Goal: Task Accomplishment & Management: Manage account settings

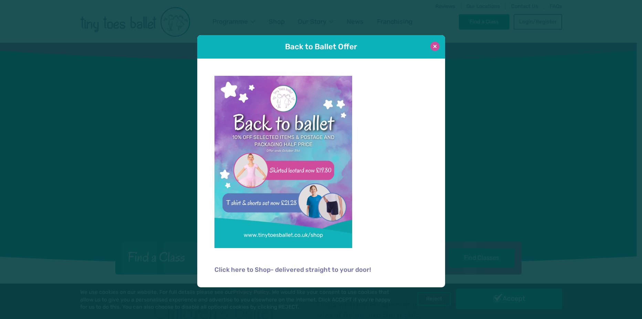
click at [433, 46] on button at bounding box center [434, 46] width 9 height 9
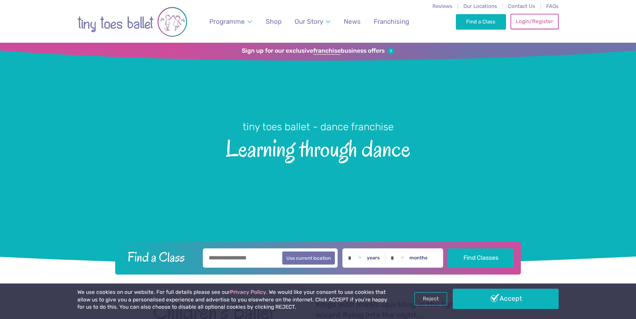
click at [523, 23] on link "Login/Register" at bounding box center [535, 21] width 48 height 15
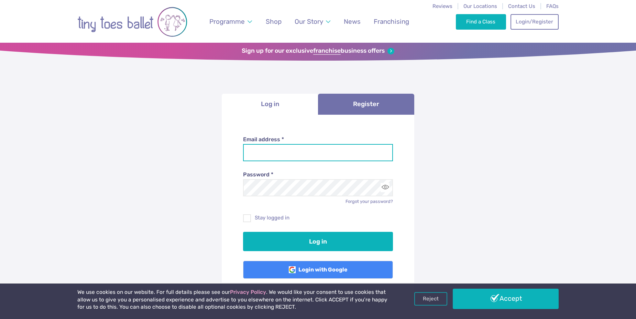
click at [272, 149] on input "Email address *" at bounding box center [318, 152] width 150 height 17
type input "**********"
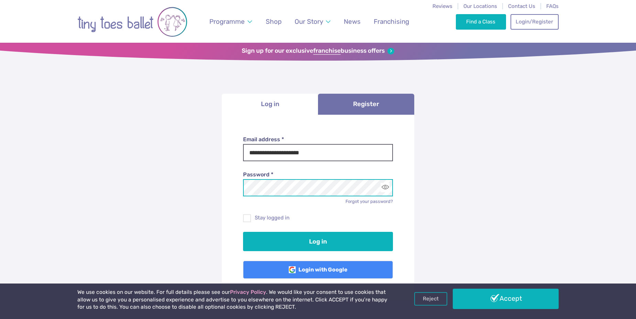
click at [243, 232] on button "Log in" at bounding box center [318, 241] width 150 height 19
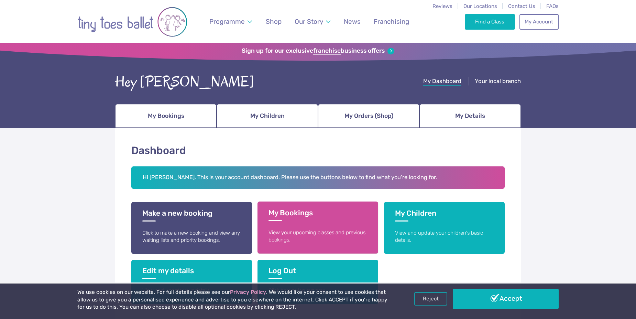
click at [329, 223] on link "My Bookings View your upcoming classes and previous bookings." at bounding box center [318, 227] width 121 height 52
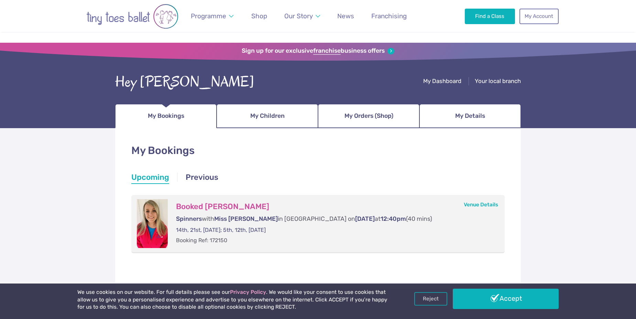
scroll to position [69, 0]
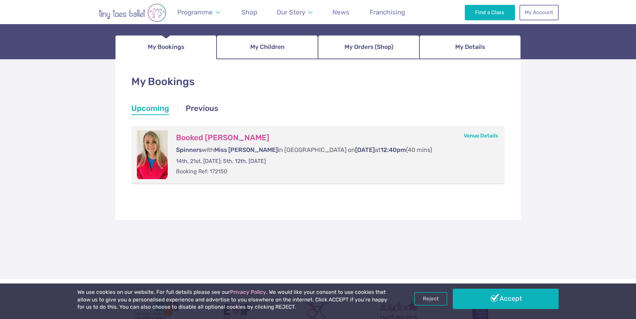
click at [296, 162] on p "14th, 21st, [DATE]; 5th, 12th, [DATE]" at bounding box center [333, 161] width 315 height 8
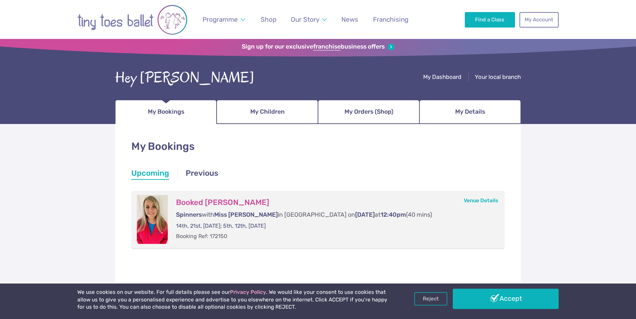
scroll to position [0, 0]
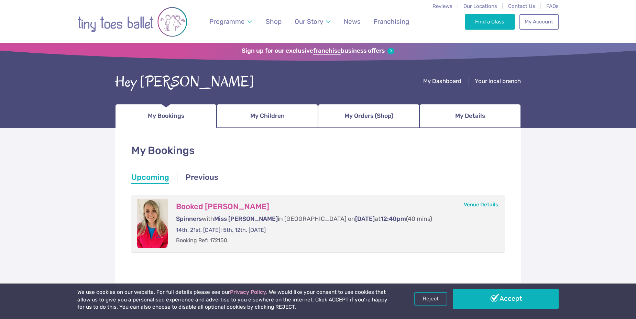
click at [164, 176] on li "Upcoming" at bounding box center [150, 178] width 38 height 12
click at [154, 179] on li "Upcoming" at bounding box center [150, 178] width 38 height 12
drag, startPoint x: 154, startPoint y: 179, endPoint x: 171, endPoint y: 114, distance: 66.8
click at [171, 114] on span "My Bookings" at bounding box center [166, 116] width 36 height 12
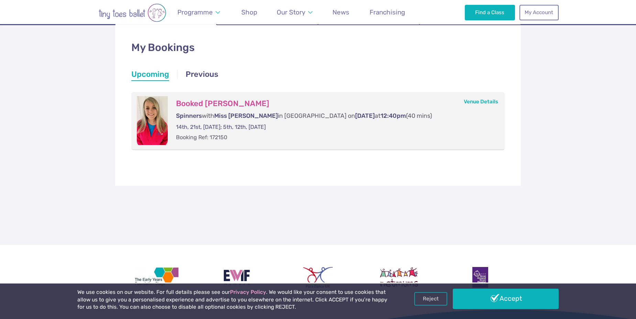
scroll to position [103, 0]
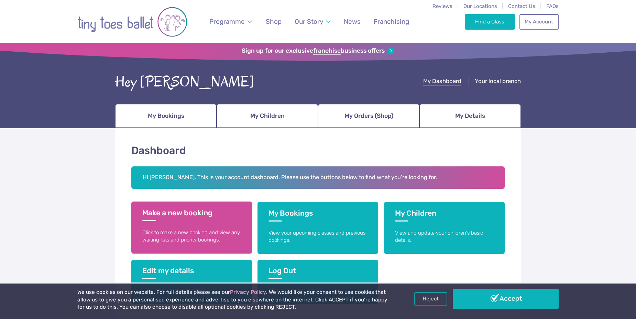
click at [202, 223] on link "Make a new booking Click to make a new booking and view any waiting lists and p…" at bounding box center [191, 227] width 121 height 52
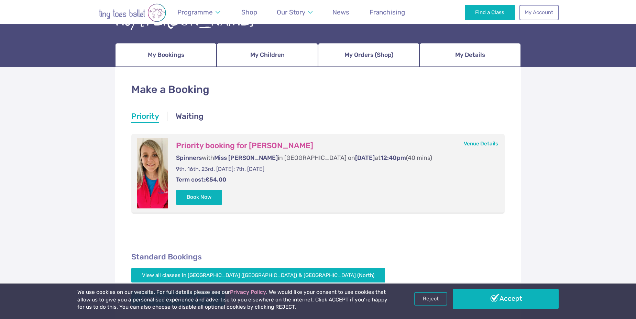
scroll to position [69, 0]
